Goal: Find specific page/section: Find specific page/section

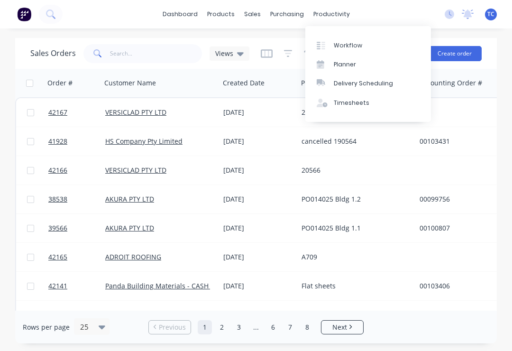
click at [351, 53] on link "Workflow" at bounding box center [369, 45] width 126 height 19
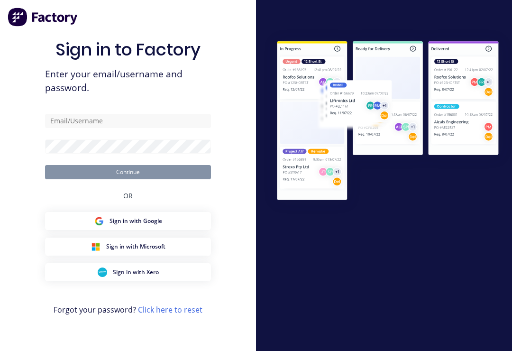
click at [149, 114] on div "Sign in to Factory Enter your email/username and password. Continue OR Sign in …" at bounding box center [128, 185] width 166 height 317
click at [150, 128] on input "text" at bounding box center [128, 121] width 166 height 14
click at [142, 121] on input "text" at bounding box center [128, 121] width 166 height 14
type input "[EMAIL_ADDRESS][DOMAIN_NAME]"
click at [128, 179] on button "Continue" at bounding box center [128, 172] width 166 height 14
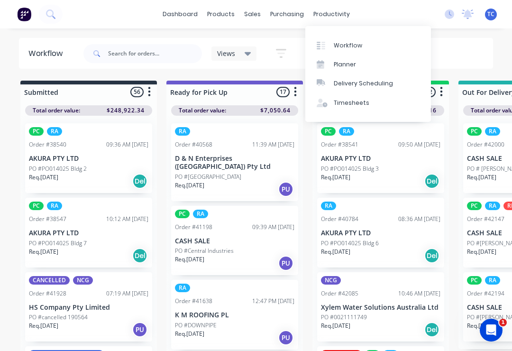
click at [353, 61] on div "Planner" at bounding box center [345, 64] width 22 height 9
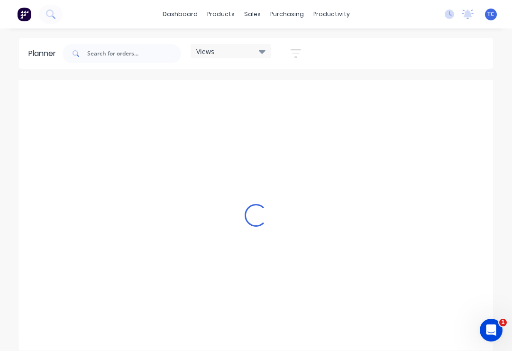
scroll to position [0, 911]
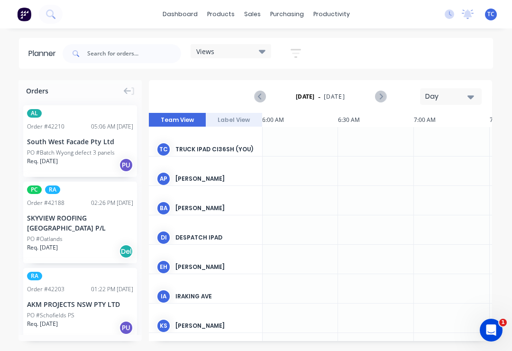
click at [383, 92] on icon "Next page" at bounding box center [380, 96] width 11 height 11
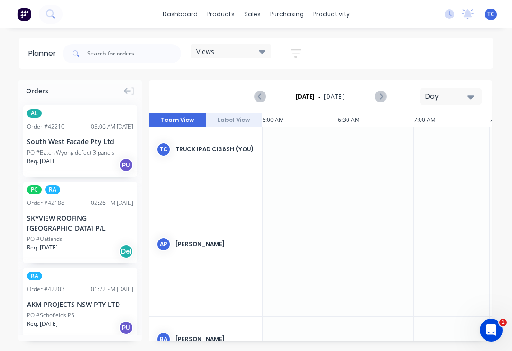
click at [387, 94] on button "Next page" at bounding box center [380, 96] width 19 height 19
click at [387, 92] on button "Next page" at bounding box center [380, 96] width 19 height 19
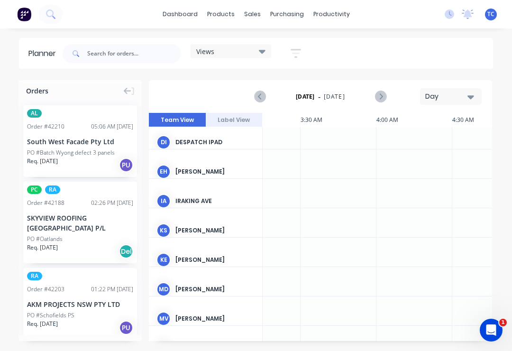
click at [259, 47] on div "Views" at bounding box center [230, 51] width 69 height 9
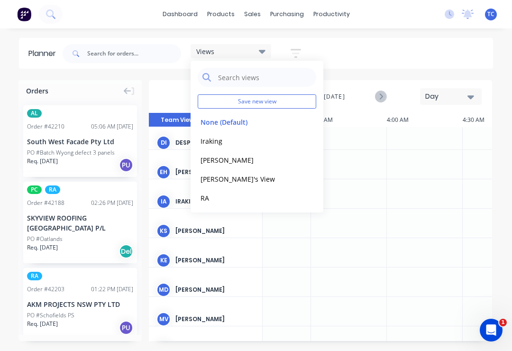
scroll to position [95, 482]
click at [217, 189] on div "RA edit" at bounding box center [257, 197] width 119 height 19
click at [214, 196] on button "RA" at bounding box center [248, 197] width 101 height 11
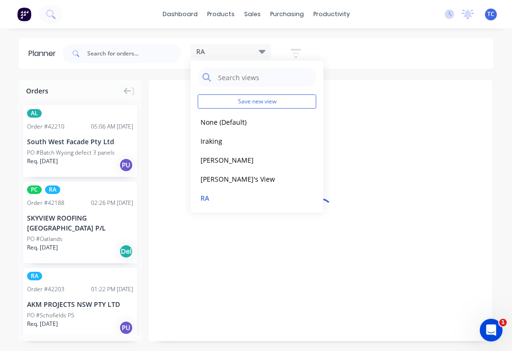
scroll to position [0, 911]
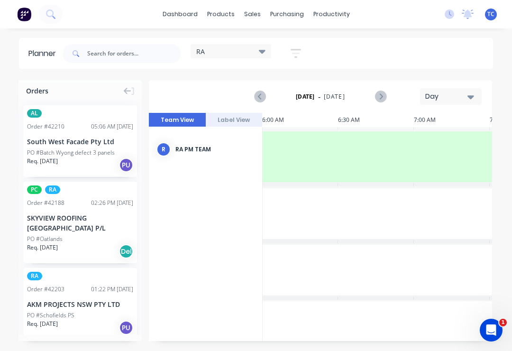
click at [469, 99] on icon "button" at bounding box center [471, 97] width 7 height 10
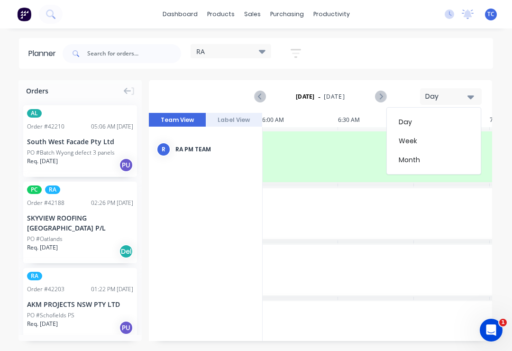
click at [408, 136] on div "Week" at bounding box center [434, 140] width 94 height 19
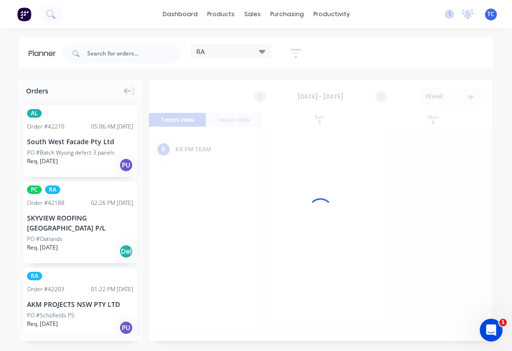
scroll to position [0, 0]
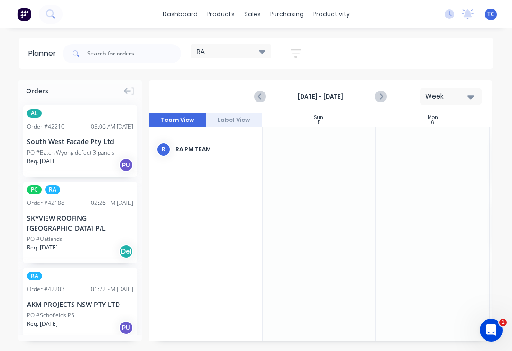
click at [386, 85] on div "[DATE] - [DATE] Week" at bounding box center [321, 96] width 342 height 31
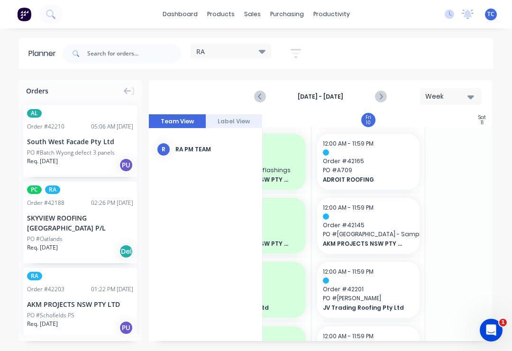
scroll to position [-1, 514]
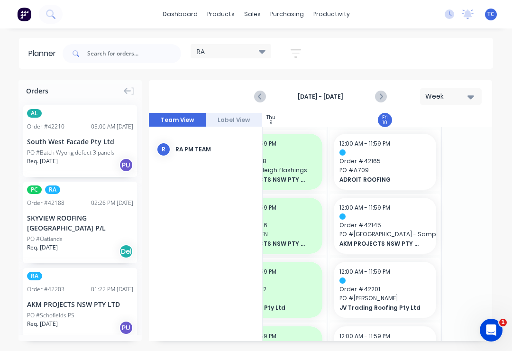
click at [384, 91] on icon "Next page" at bounding box center [380, 96] width 11 height 11
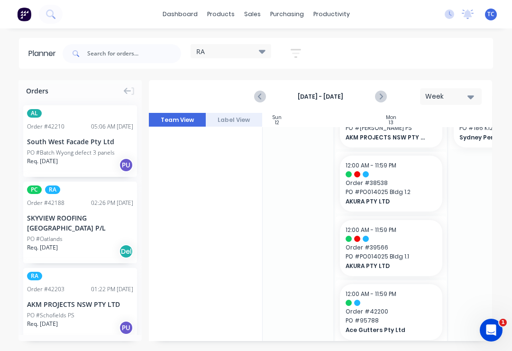
scroll to position [107, 42]
